Goal: Book appointment/travel/reservation: Book appointment/travel/reservation

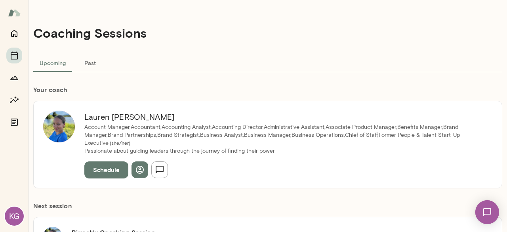
scroll to position [119, 0]
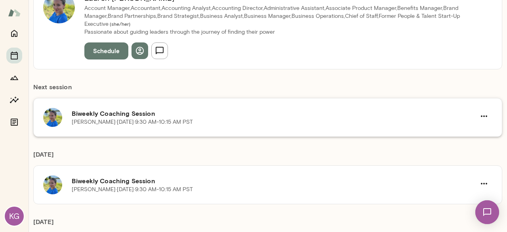
click at [421, 118] on div "[PERSON_NAME] · [DATE] · 9:30 AM-10:15 AM PST" at bounding box center [274, 122] width 404 height 8
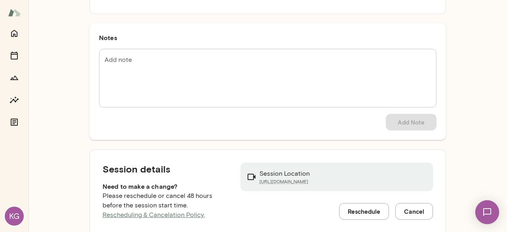
scroll to position [117, 0]
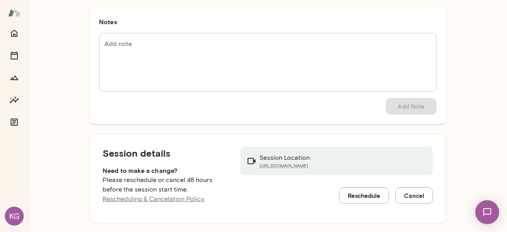
click at [352, 195] on button "Reschedule" at bounding box center [364, 195] width 50 height 17
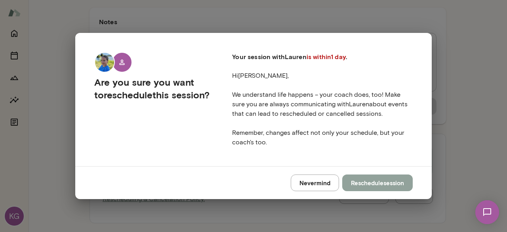
click at [356, 185] on button "Reschedule session" at bounding box center [377, 182] width 71 height 17
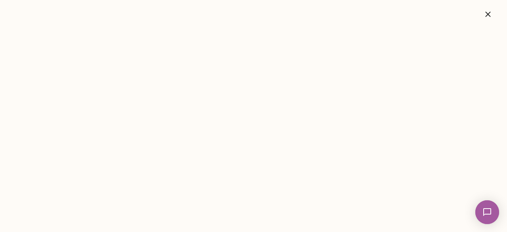
click at [490, 14] on icon "button" at bounding box center [488, 15] width 10 height 10
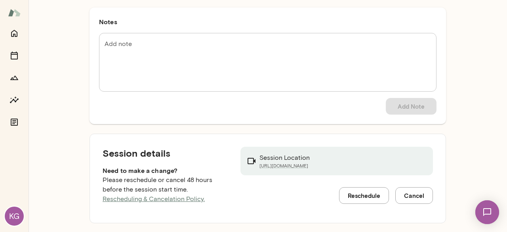
click at [355, 198] on button "Reschedule" at bounding box center [364, 195] width 50 height 17
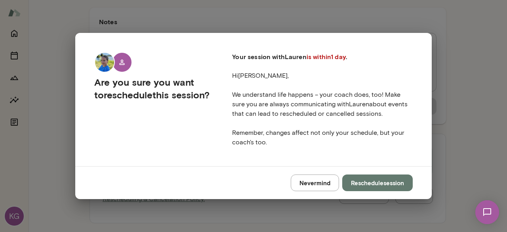
click at [366, 183] on button "Reschedule session" at bounding box center [377, 182] width 71 height 17
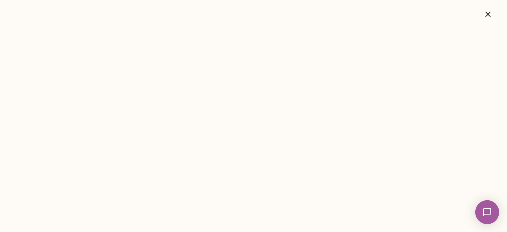
click at [494, 11] on button "button" at bounding box center [487, 14] width 25 height 16
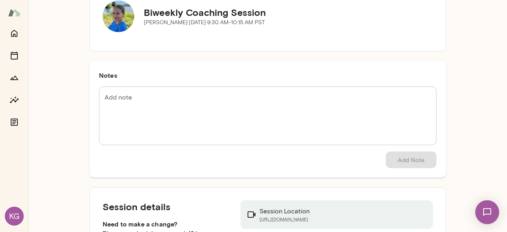
scroll to position [0, 0]
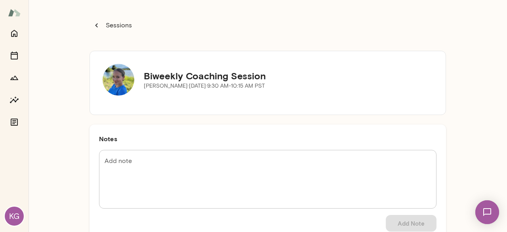
click at [97, 23] on icon "button" at bounding box center [96, 25] width 9 height 9
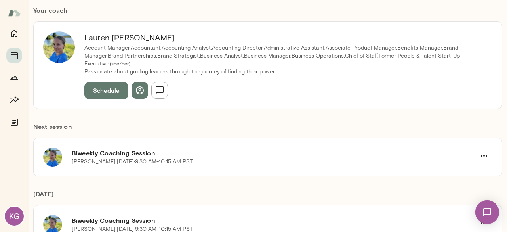
scroll to position [198, 0]
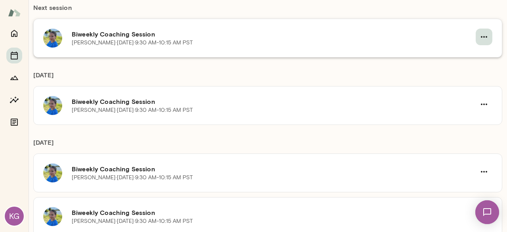
click at [483, 38] on icon "button" at bounding box center [484, 37] width 10 height 10
click at [50, 27] on span "Reschedule" at bounding box center [33, 23] width 34 height 8
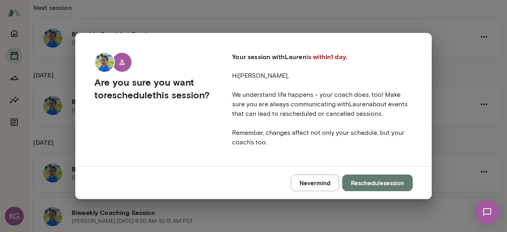
click at [351, 186] on button "Reschedule session" at bounding box center [377, 182] width 71 height 17
